Goal: Communication & Community: Ask a question

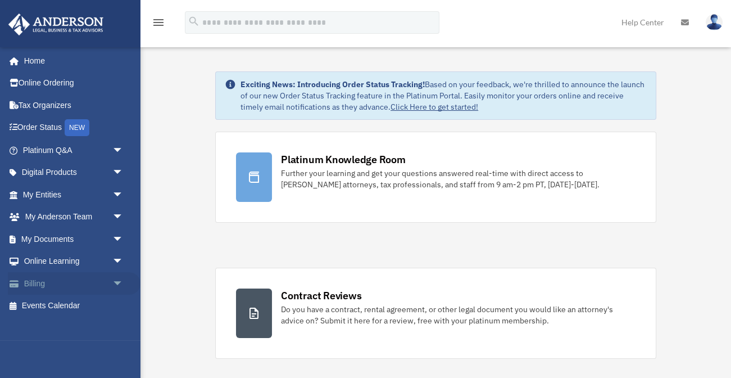
click at [116, 281] on span "arrow_drop_down" at bounding box center [123, 283] width 22 height 23
click at [87, 304] on link "$ Open Invoices" at bounding box center [78, 305] width 125 height 23
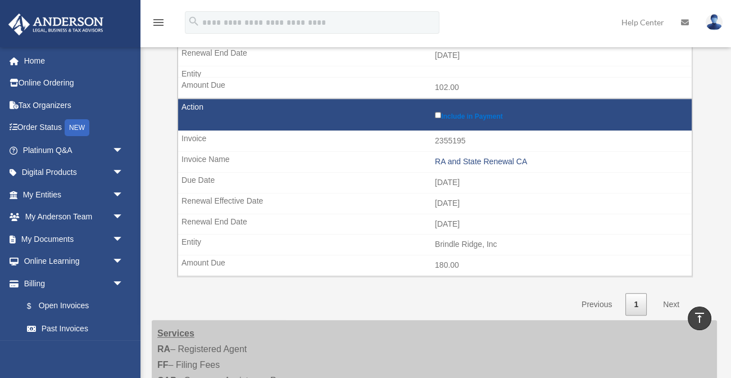
scroll to position [1108, 0]
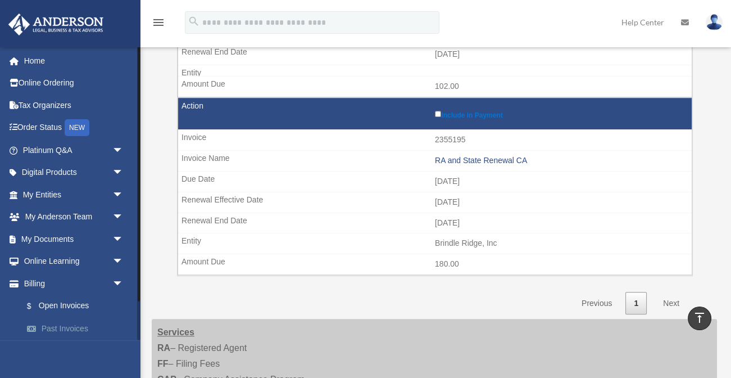
click at [73, 320] on link "Past Invoices" at bounding box center [78, 328] width 125 height 22
click at [72, 325] on link "Past Invoices" at bounding box center [78, 328] width 125 height 22
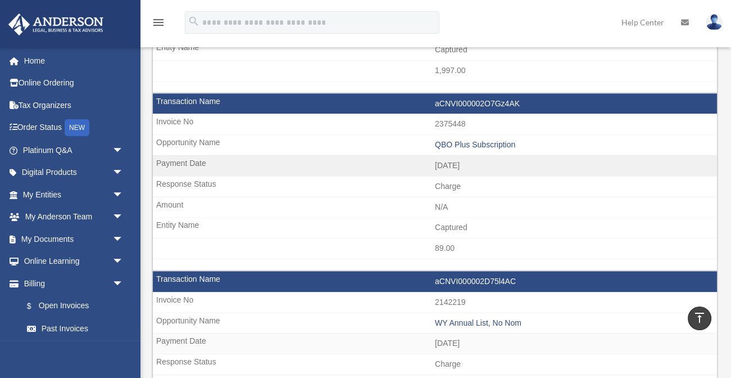
scroll to position [1616, 0]
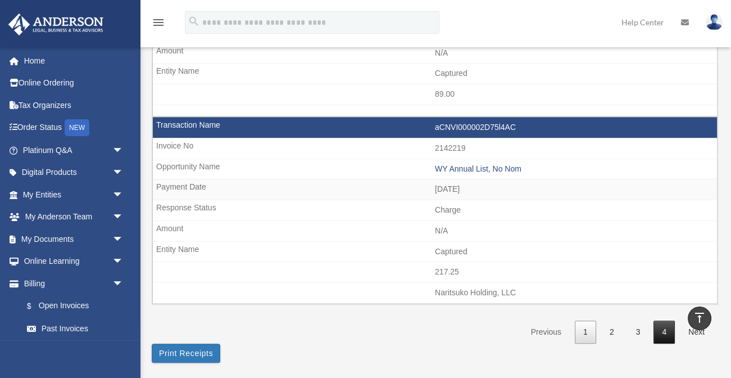
click at [664, 320] on link "4" at bounding box center [664, 331] width 21 height 23
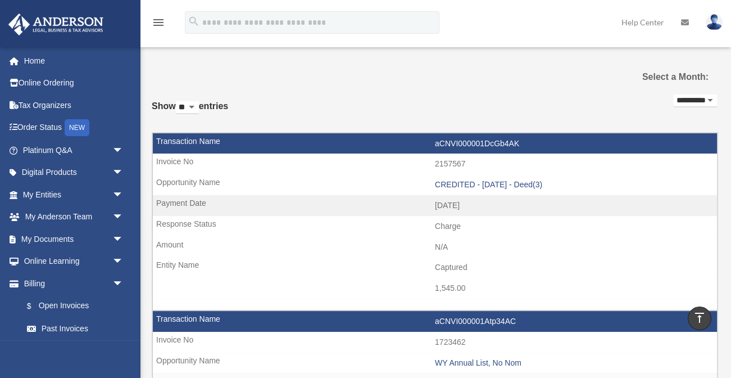
scroll to position [0, 0]
click at [40, 277] on link "Billing arrow_drop_down" at bounding box center [74, 283] width 133 height 22
click at [114, 278] on span "arrow_drop_down" at bounding box center [123, 283] width 22 height 23
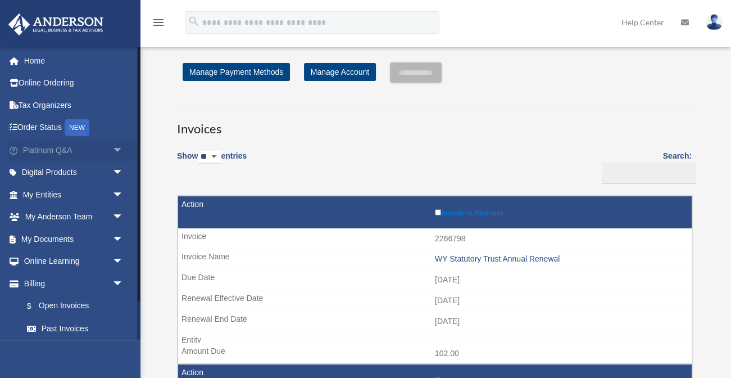
click at [102, 149] on link "Platinum Q&A arrow_drop_down" at bounding box center [74, 150] width 133 height 22
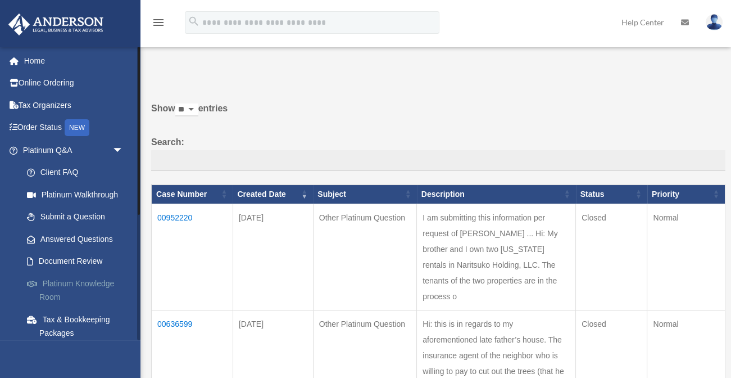
click at [80, 279] on link "Platinum Knowledge Room" at bounding box center [78, 290] width 125 height 36
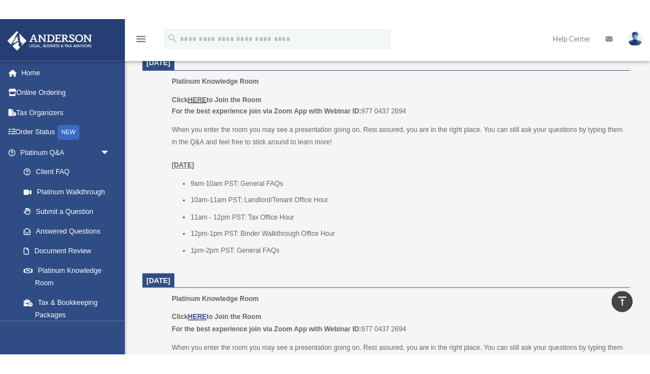
scroll to position [715, 0]
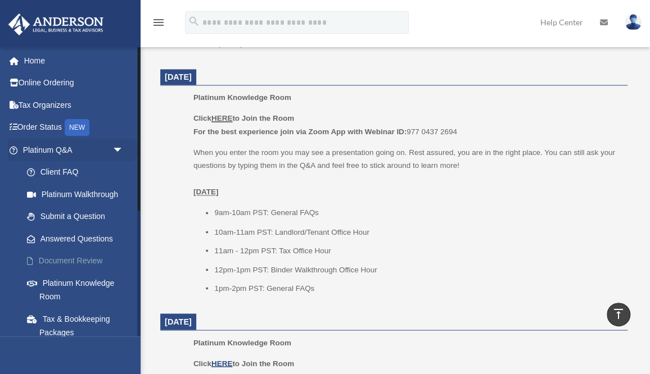
click at [75, 262] on link "Document Review" at bounding box center [78, 261] width 125 height 22
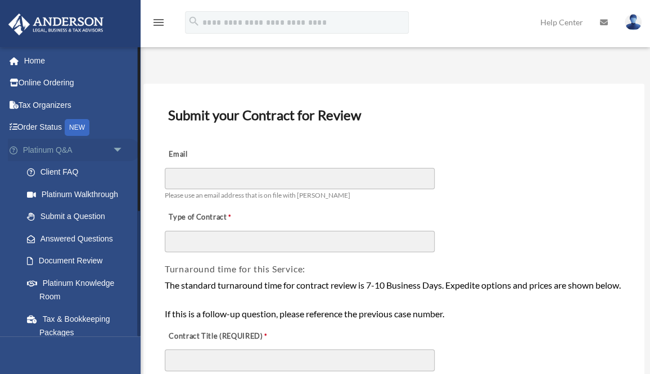
click at [113, 147] on span "arrow_drop_down" at bounding box center [123, 150] width 22 height 23
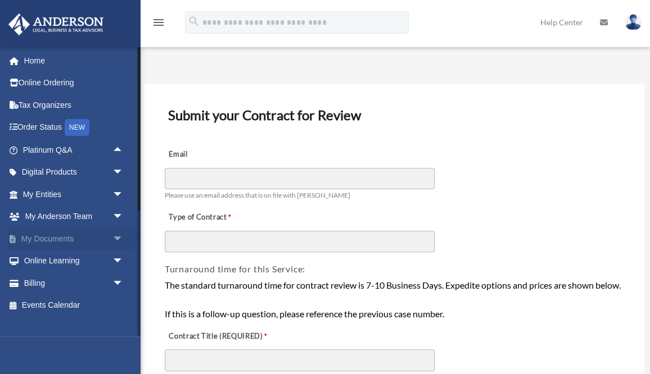
click at [69, 237] on link "My Documents arrow_drop_down" at bounding box center [74, 239] width 133 height 22
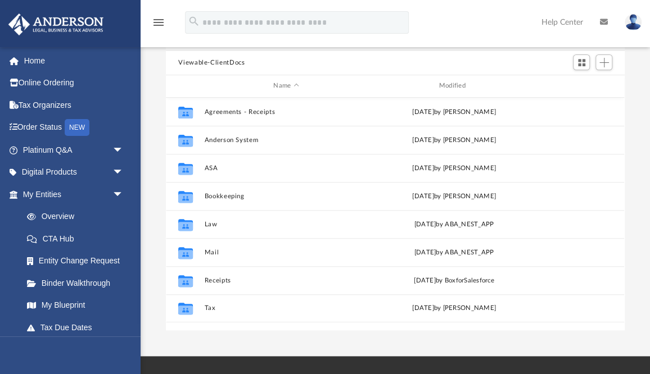
scroll to position [99, 0]
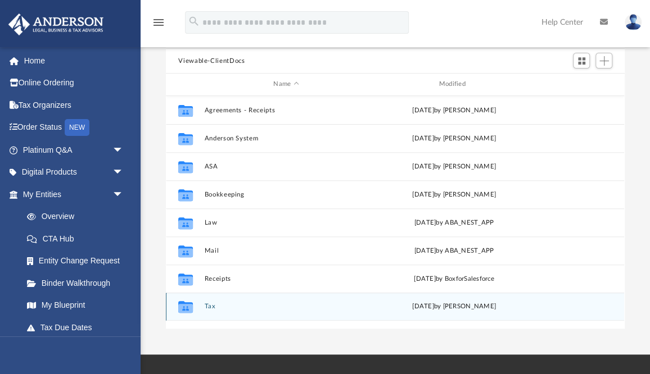
click at [211, 303] on button "Tax" at bounding box center [286, 306] width 163 height 7
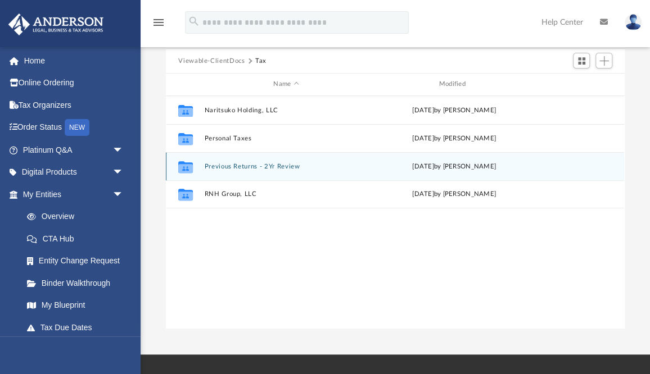
click at [268, 163] on button "Previous Returns - 2Yr Review" at bounding box center [286, 166] width 163 height 7
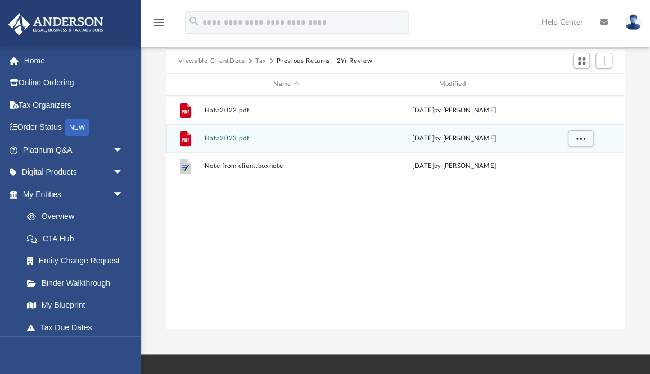
click at [238, 135] on button "Hata2023.pdf" at bounding box center [286, 138] width 163 height 7
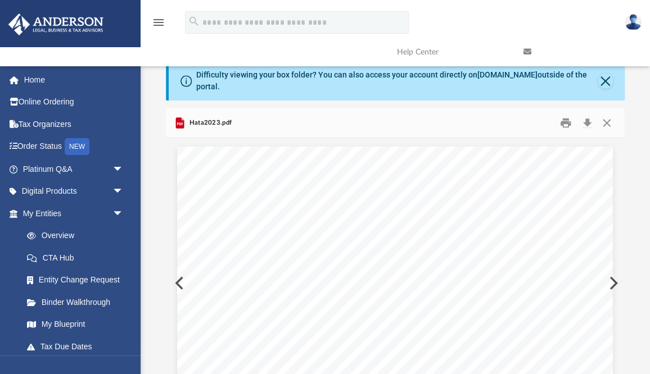
scroll to position [0, 0]
click at [618, 273] on button "Preview" at bounding box center [612, 282] width 25 height 31
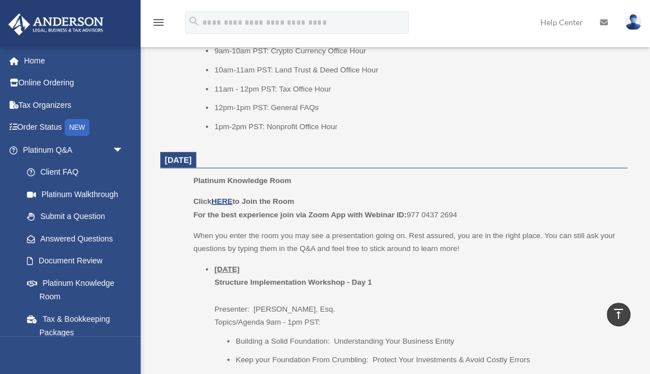
scroll to position [1118, 0]
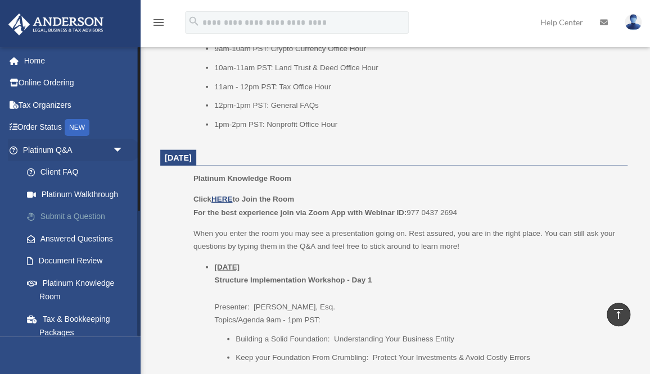
click at [79, 212] on link "Submit a Question" at bounding box center [78, 217] width 125 height 22
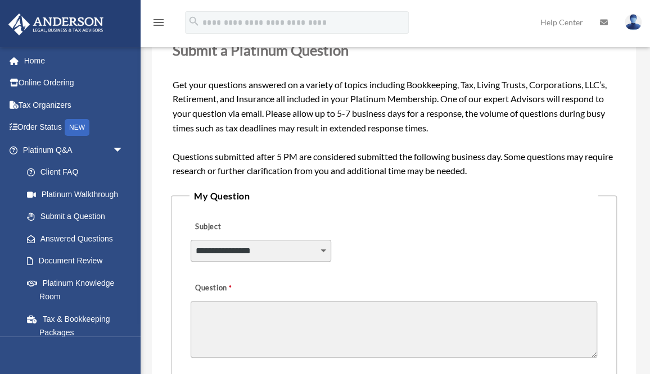
scroll to position [146, 0]
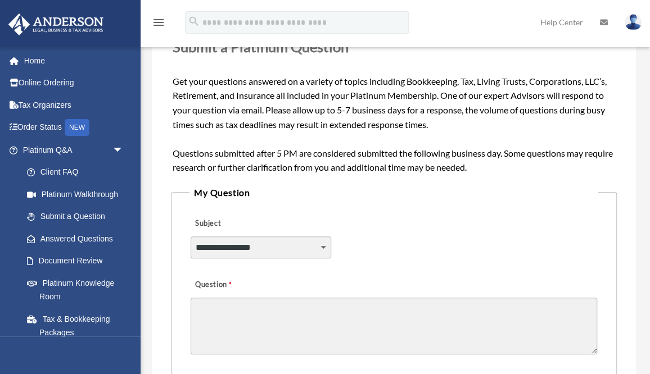
select select "******"
click at [239, 312] on textarea "Question" at bounding box center [393, 326] width 406 height 57
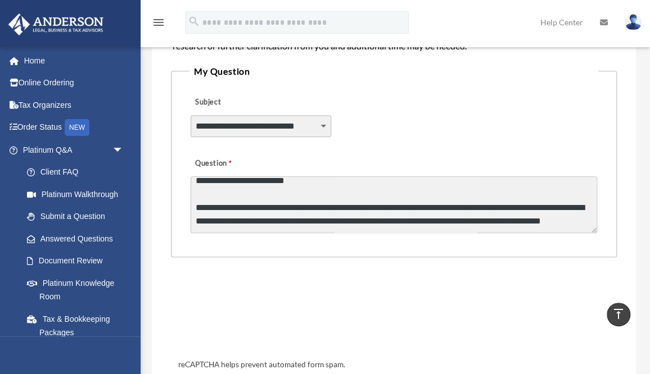
scroll to position [146, 0]
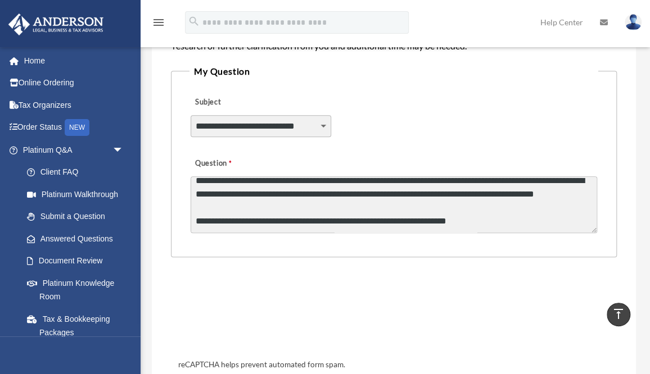
click at [280, 224] on textarea "**********" at bounding box center [393, 204] width 406 height 57
click at [492, 221] on textarea "**********" at bounding box center [393, 204] width 406 height 57
click at [469, 222] on textarea "**********" at bounding box center [393, 204] width 406 height 57
click at [501, 223] on textarea "**********" at bounding box center [393, 204] width 406 height 57
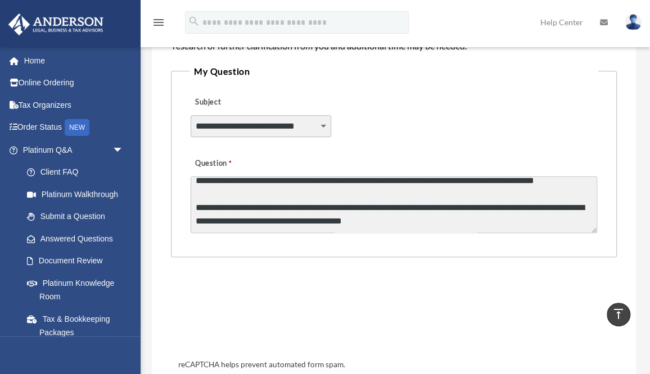
click at [232, 224] on textarea "Question" at bounding box center [393, 204] width 406 height 57
click at [442, 221] on textarea "Question" at bounding box center [393, 204] width 406 height 57
click at [416, 213] on textarea "Question" at bounding box center [393, 204] width 406 height 57
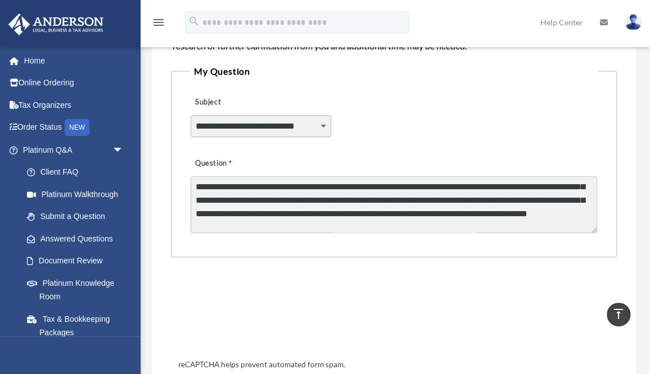
scroll to position [34, 0]
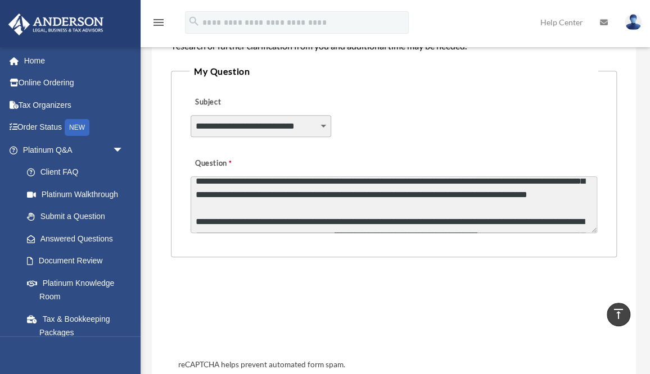
click at [268, 188] on textarea "Question" at bounding box center [393, 204] width 406 height 57
click at [372, 196] on textarea "Question" at bounding box center [393, 204] width 406 height 57
click at [496, 196] on textarea "Question" at bounding box center [393, 204] width 406 height 57
click at [498, 188] on textarea "Question" at bounding box center [393, 204] width 406 height 57
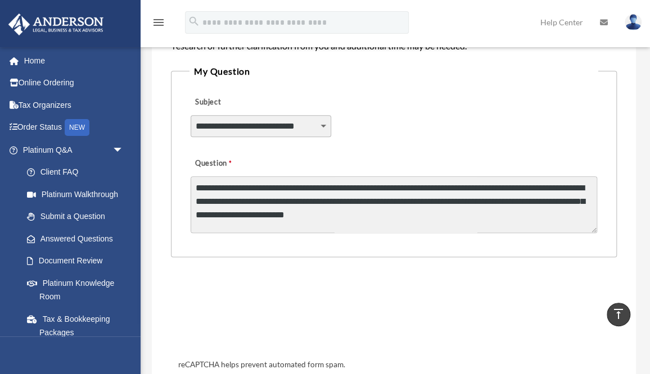
scroll to position [72, 0]
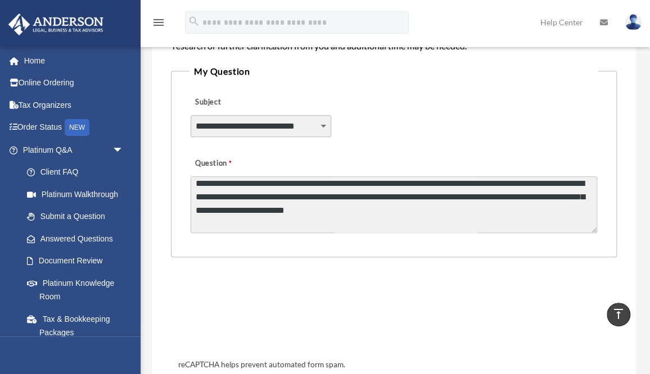
click at [557, 193] on textarea "Question" at bounding box center [393, 204] width 406 height 57
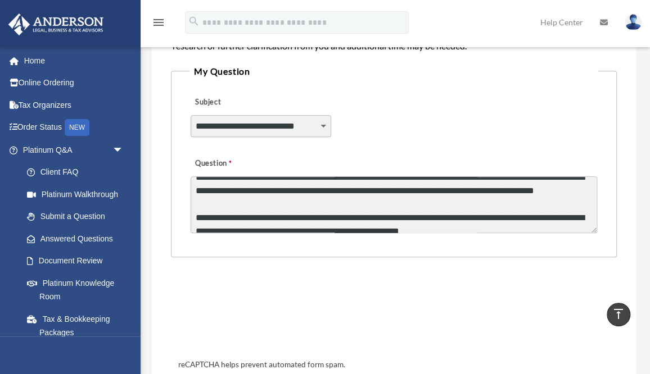
scroll to position [129, 0]
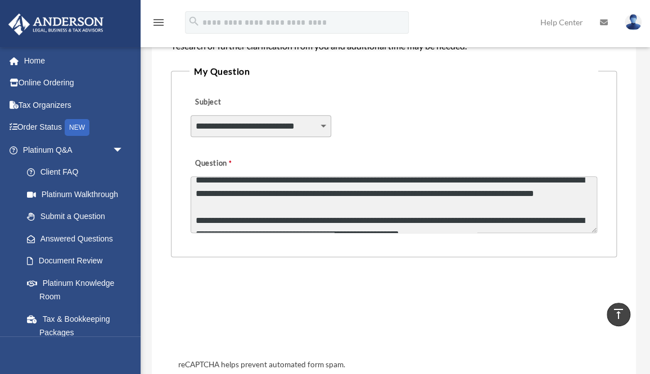
click at [360, 203] on textarea "Question" at bounding box center [393, 204] width 406 height 57
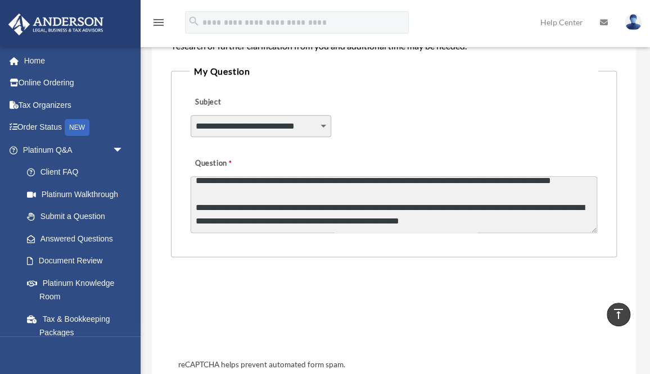
scroll to position [165, 0]
click at [484, 205] on textarea "Question" at bounding box center [393, 204] width 406 height 57
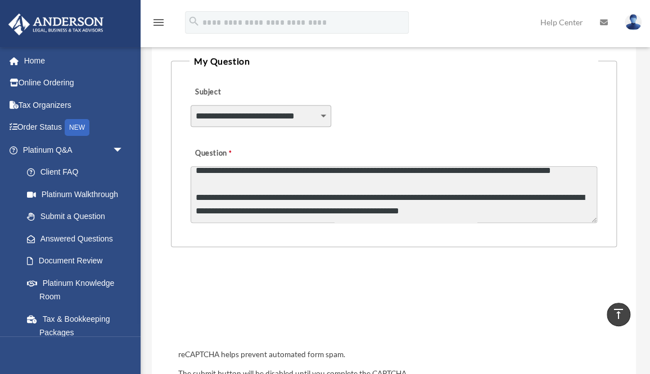
scroll to position [287, 0]
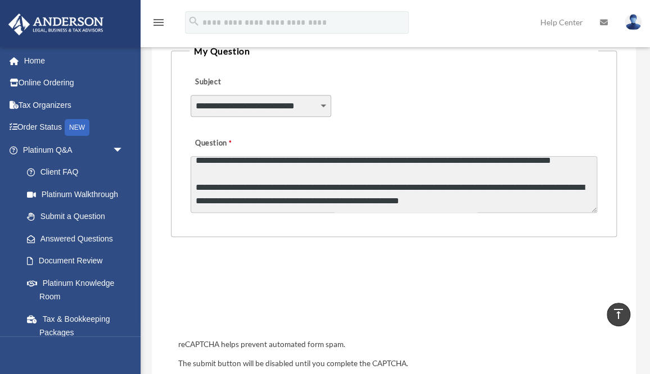
click at [469, 198] on textarea "Question" at bounding box center [393, 184] width 406 height 57
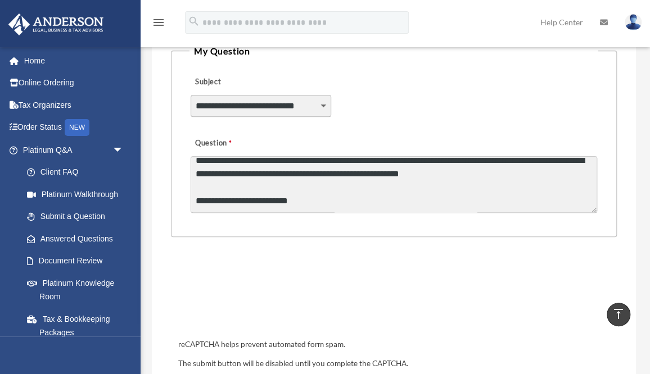
click at [360, 198] on textarea "Question" at bounding box center [393, 184] width 406 height 57
type textarea "**********"
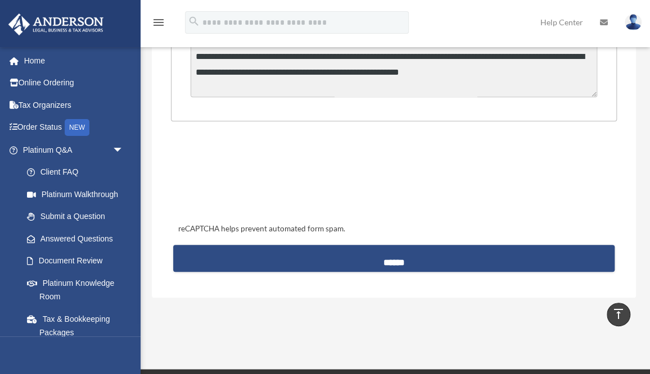
scroll to position [405, 0]
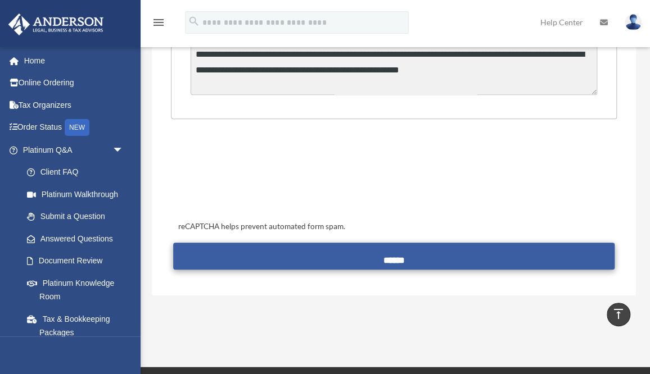
click at [415, 248] on input "******" at bounding box center [393, 256] width 441 height 27
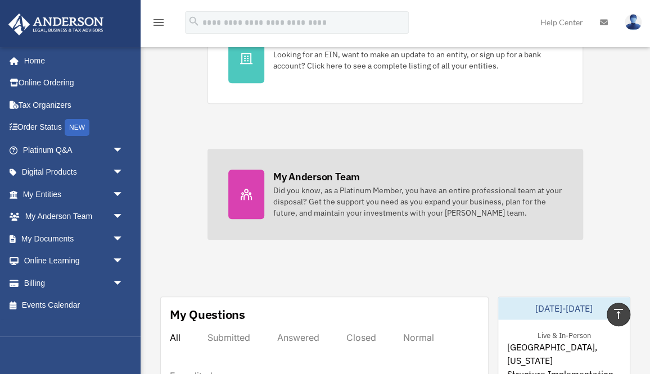
scroll to position [398, 0]
click at [498, 213] on div "Did you know, as a Platinum Member, you have an entire professional team at you…" at bounding box center [417, 202] width 289 height 34
